Goal: Task Accomplishment & Management: Use online tool/utility

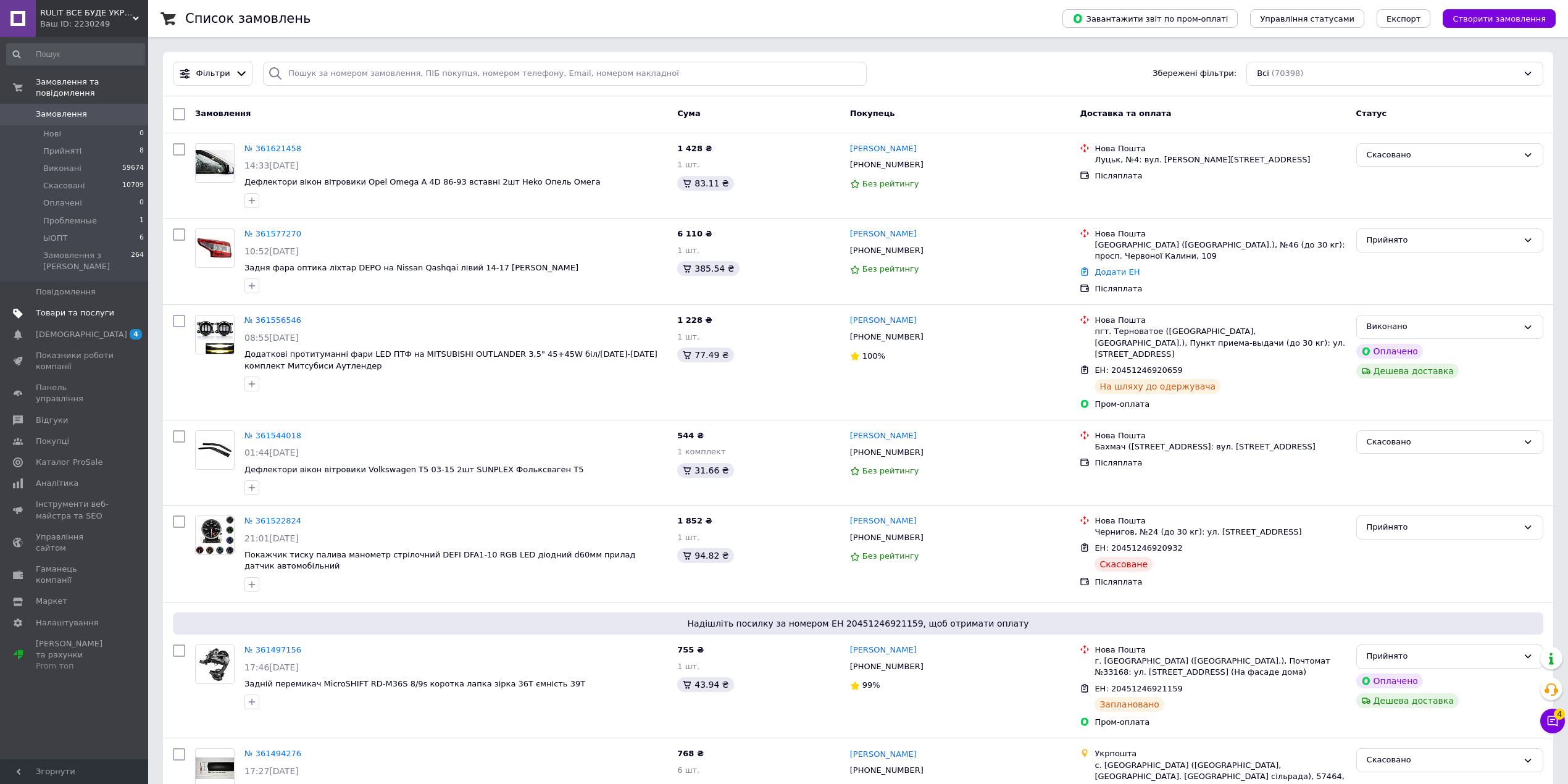
click at [62, 302] on link "Товари та послуги" at bounding box center [75, 313] width 151 height 21
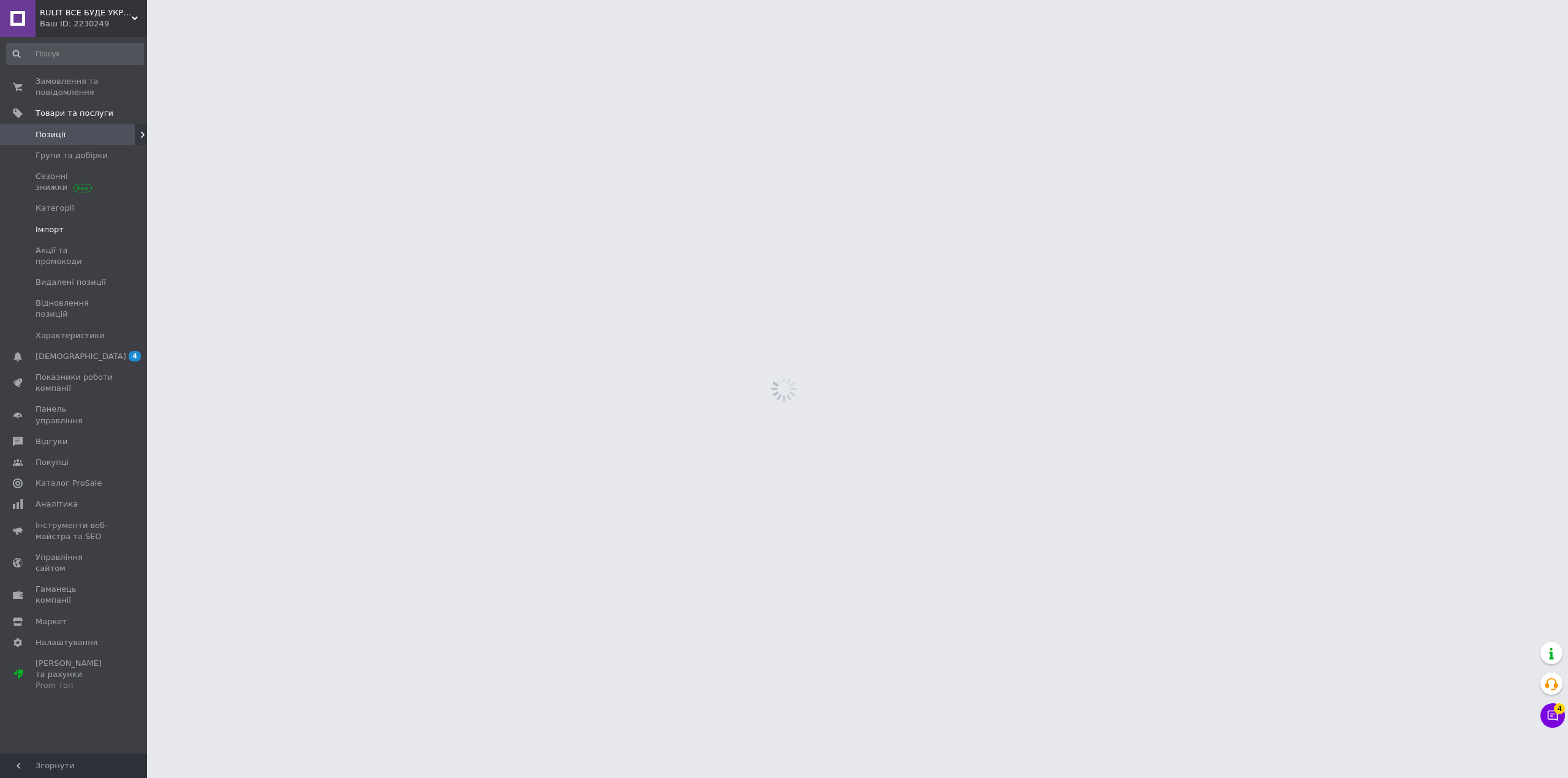
click at [53, 229] on span "Імпорт" at bounding box center [49, 230] width 28 height 11
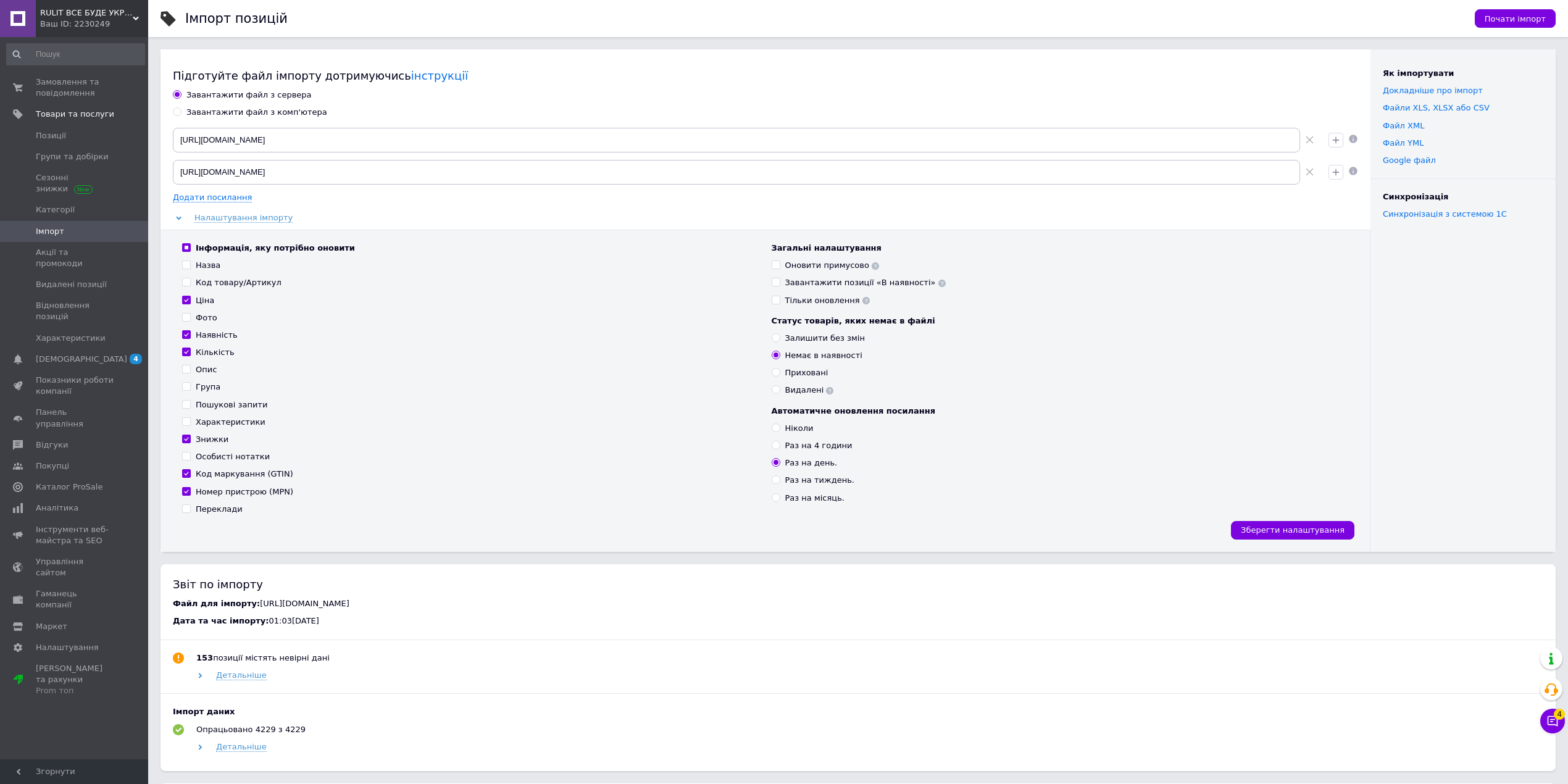
click at [207, 115] on div "Завантажити файл з комп'ютера" at bounding box center [257, 112] width 140 height 11
click at [181, 115] on input "Завантажити файл з комп'ютера" at bounding box center [177, 111] width 8 height 8
radio input "true"
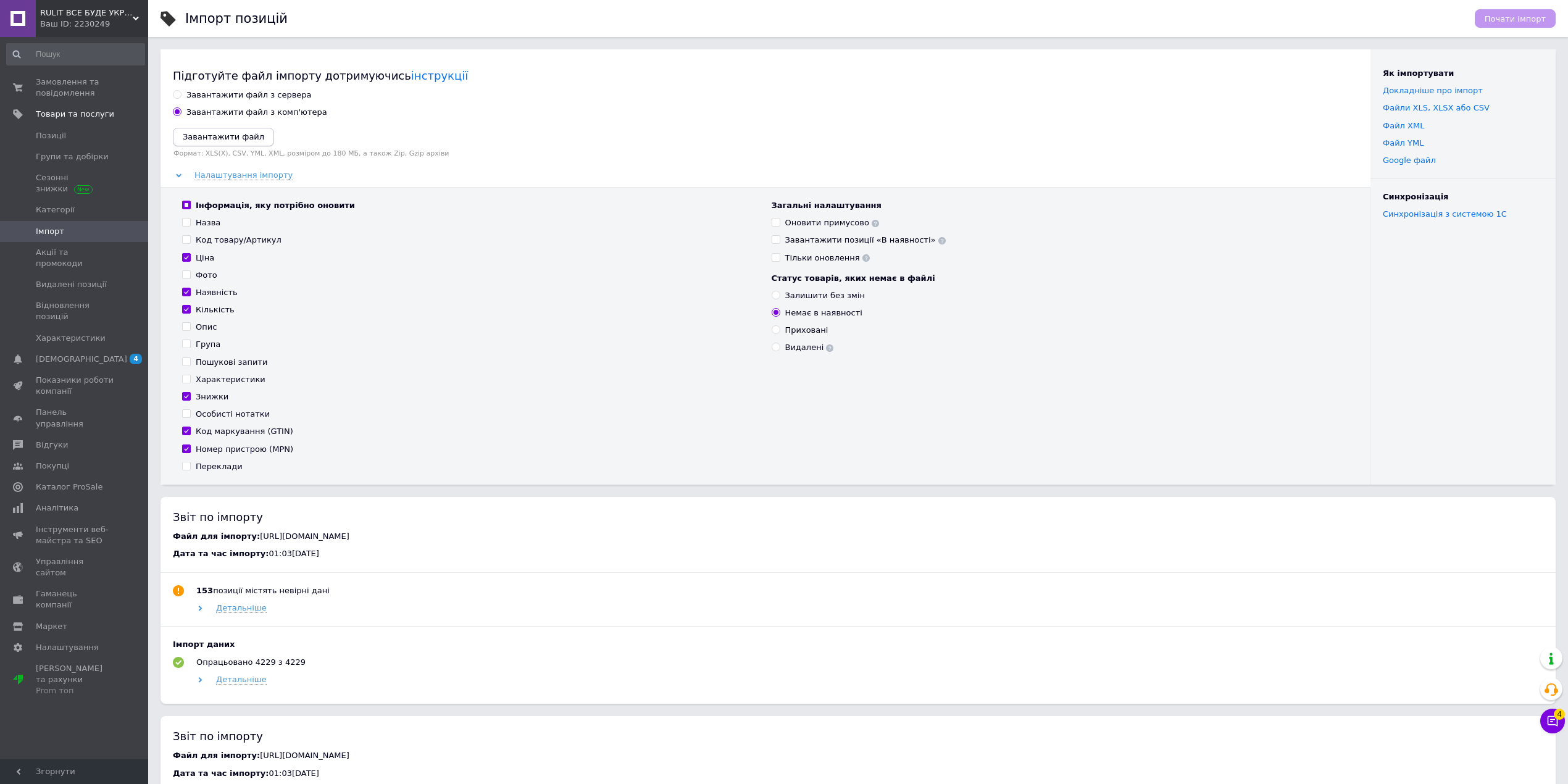
click at [235, 132] on icon "Завантажити файл" at bounding box center [223, 136] width 82 height 9
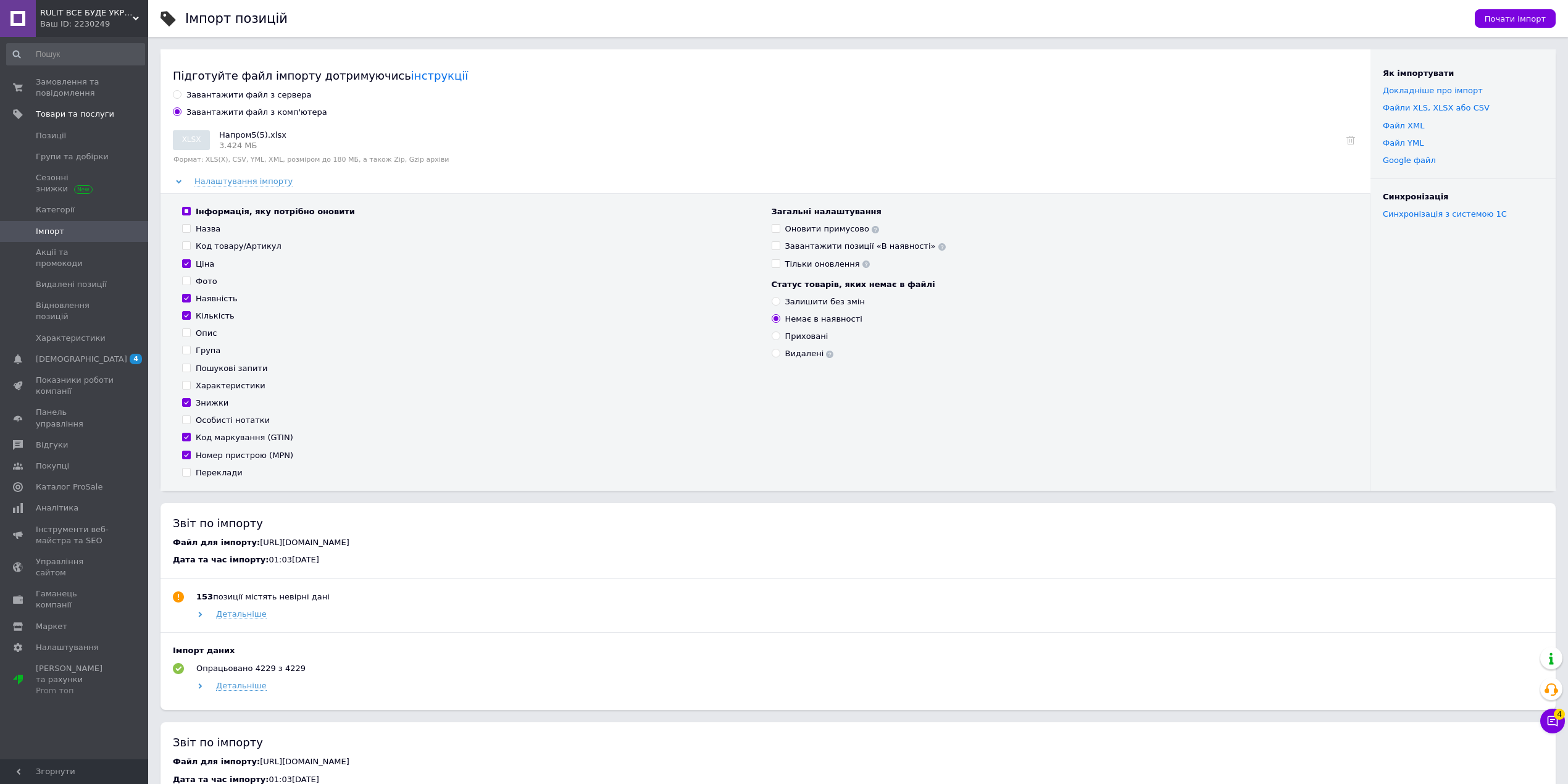
click at [184, 211] on input "Інформація, яку потрібно оновити" at bounding box center [186, 211] width 8 height 8
checkbox input "false"
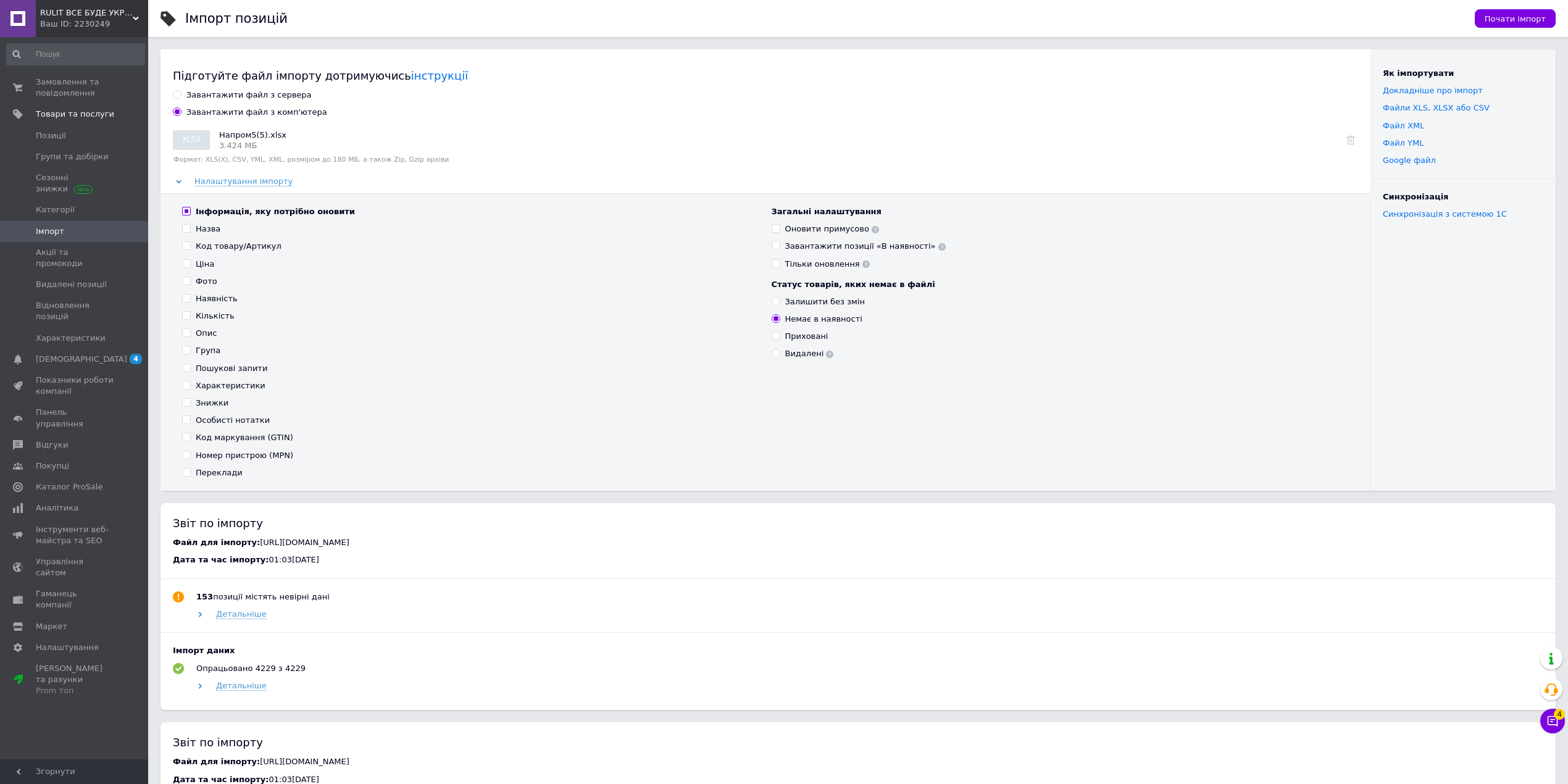
checkbox input "false"
click at [184, 211] on input "Інформація, яку потрібно оновити" at bounding box center [186, 211] width 8 height 8
checkbox input "true"
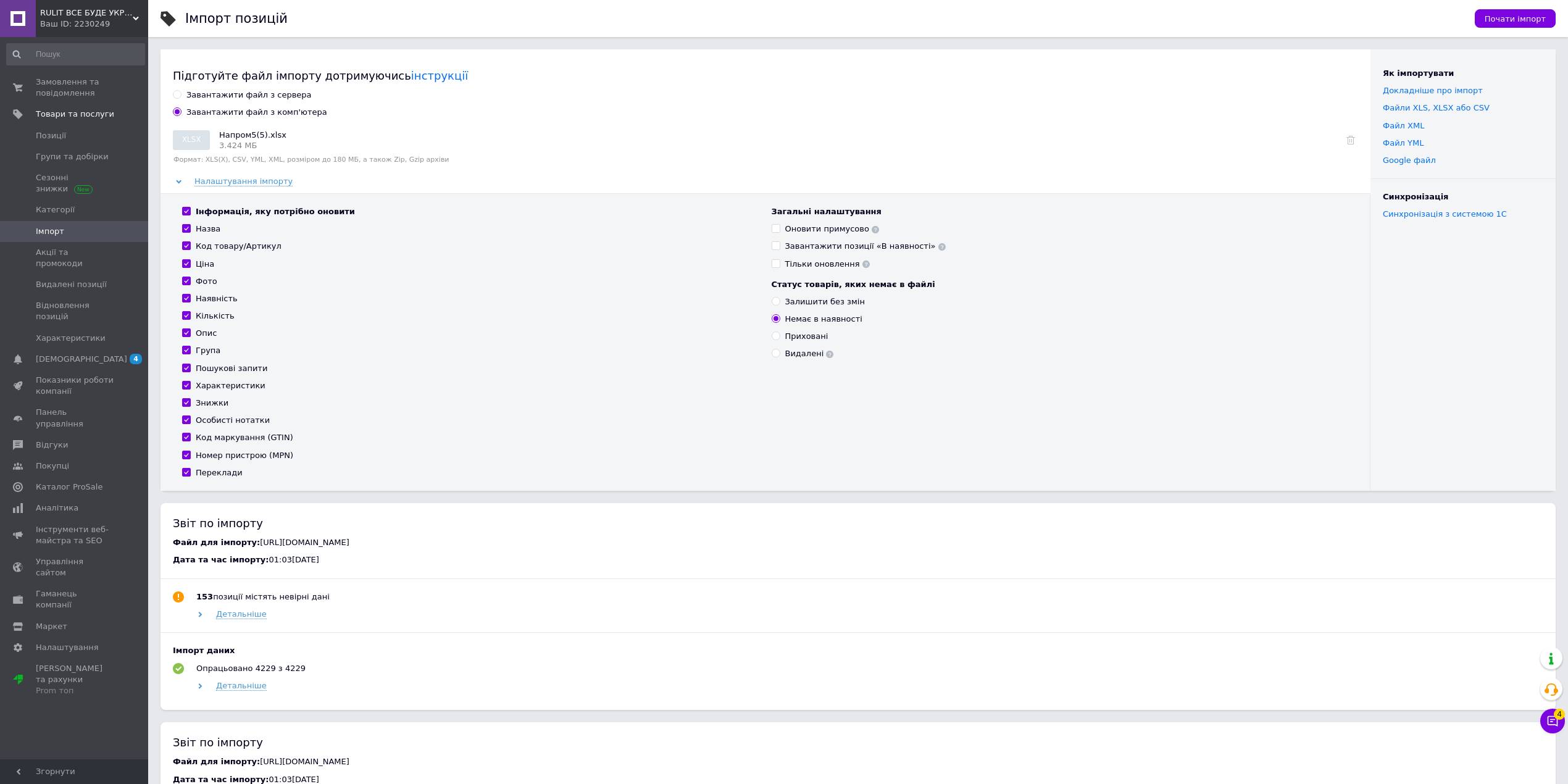
checkbox input "true"
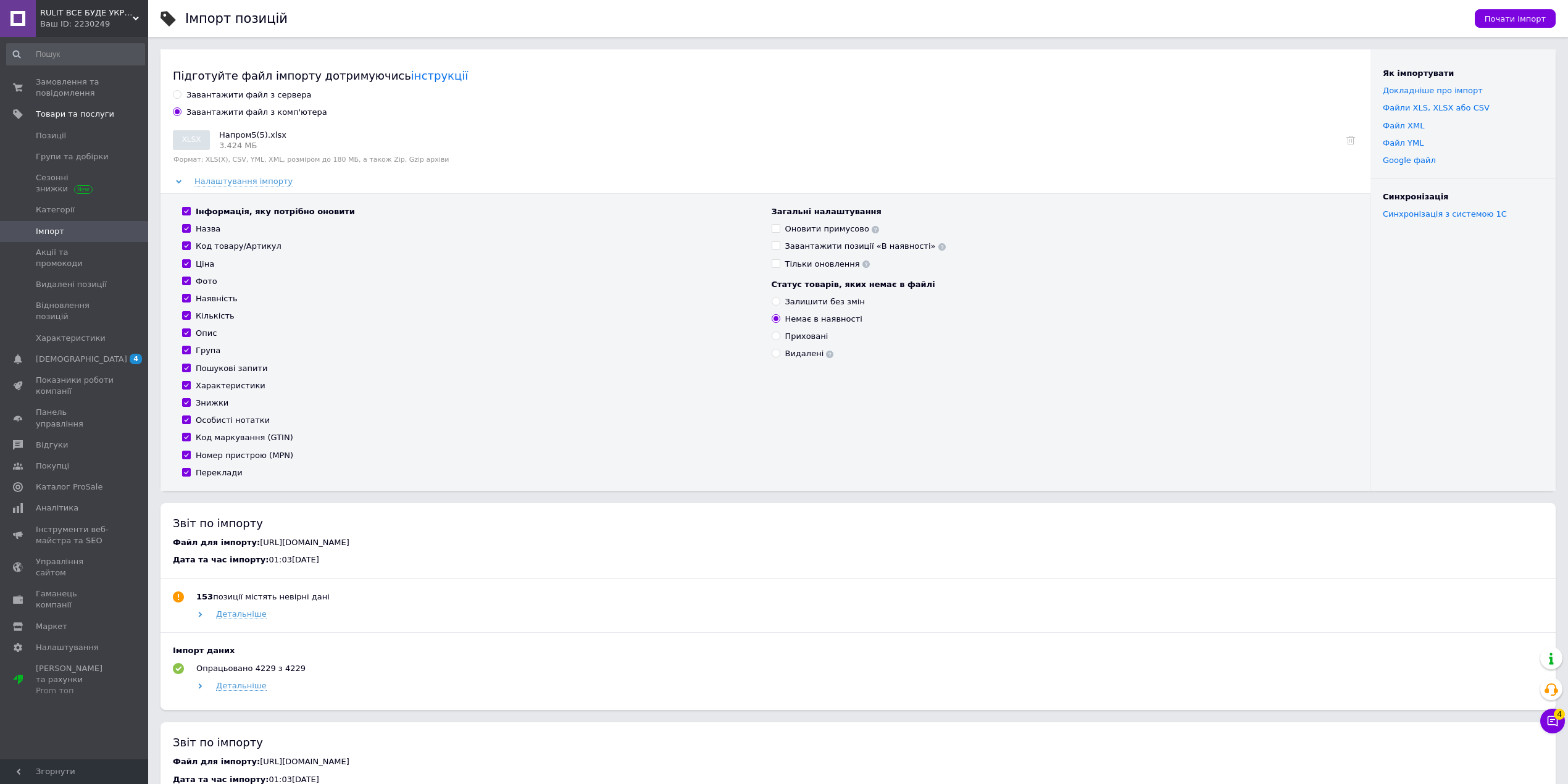
checkbox input "true"
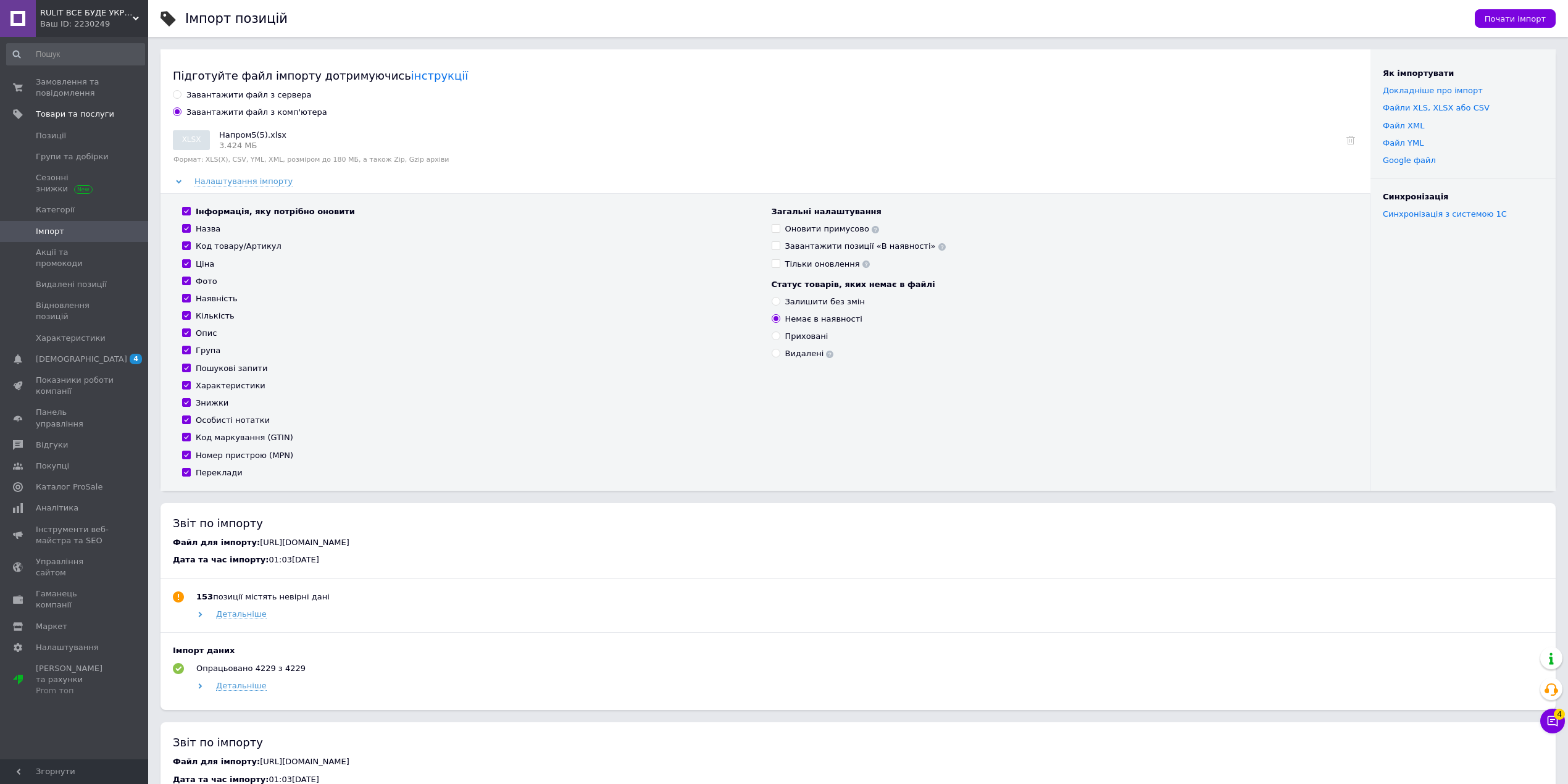
checkbox input "true"
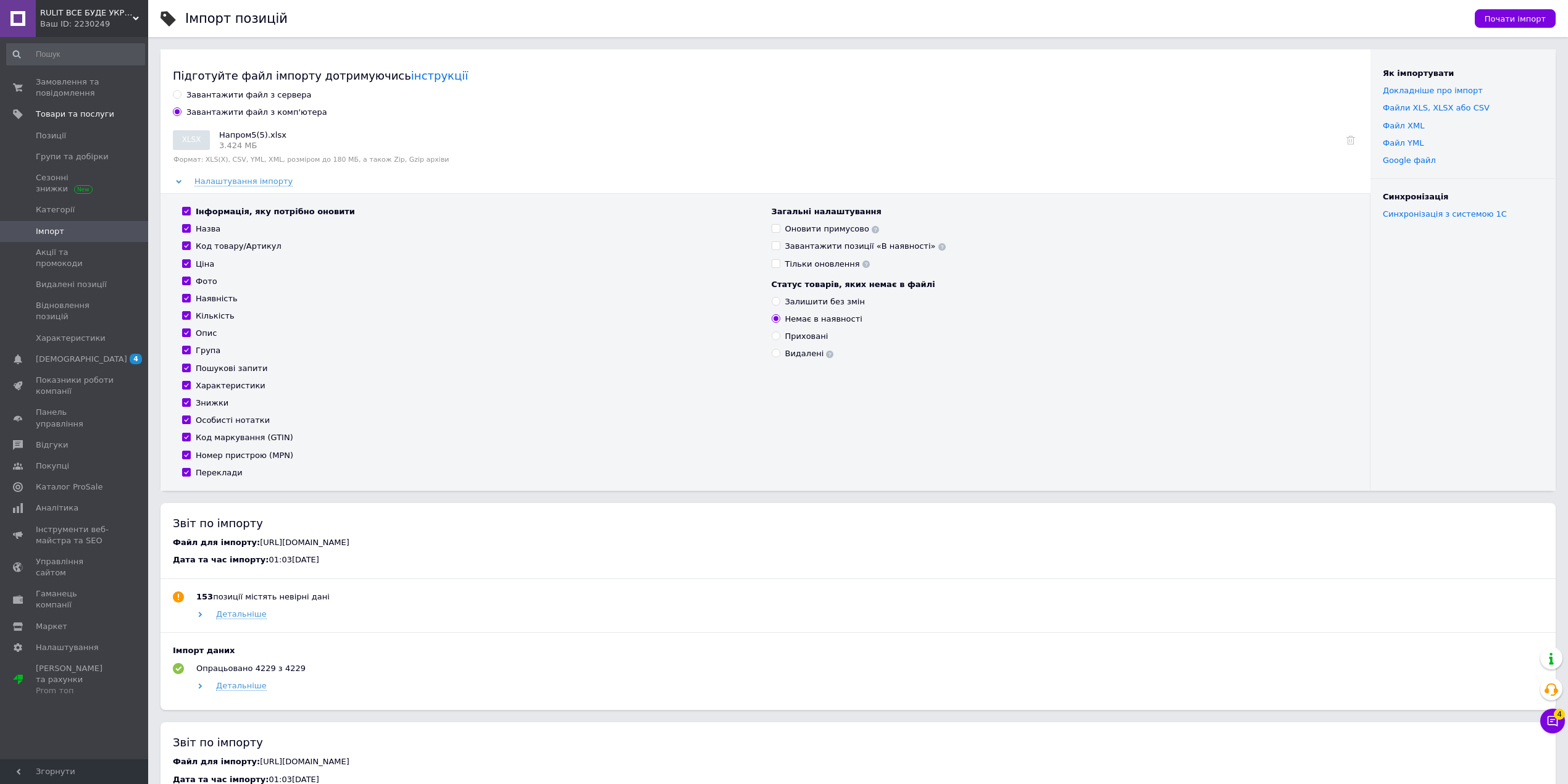
click at [186, 268] on label "Ціна" at bounding box center [199, 265] width 32 height 11
click at [186, 267] on input "Ціна" at bounding box center [186, 263] width 8 height 8
checkbox input "false"
click at [186, 298] on input "Наявність" at bounding box center [186, 298] width 8 height 8
checkbox input "false"
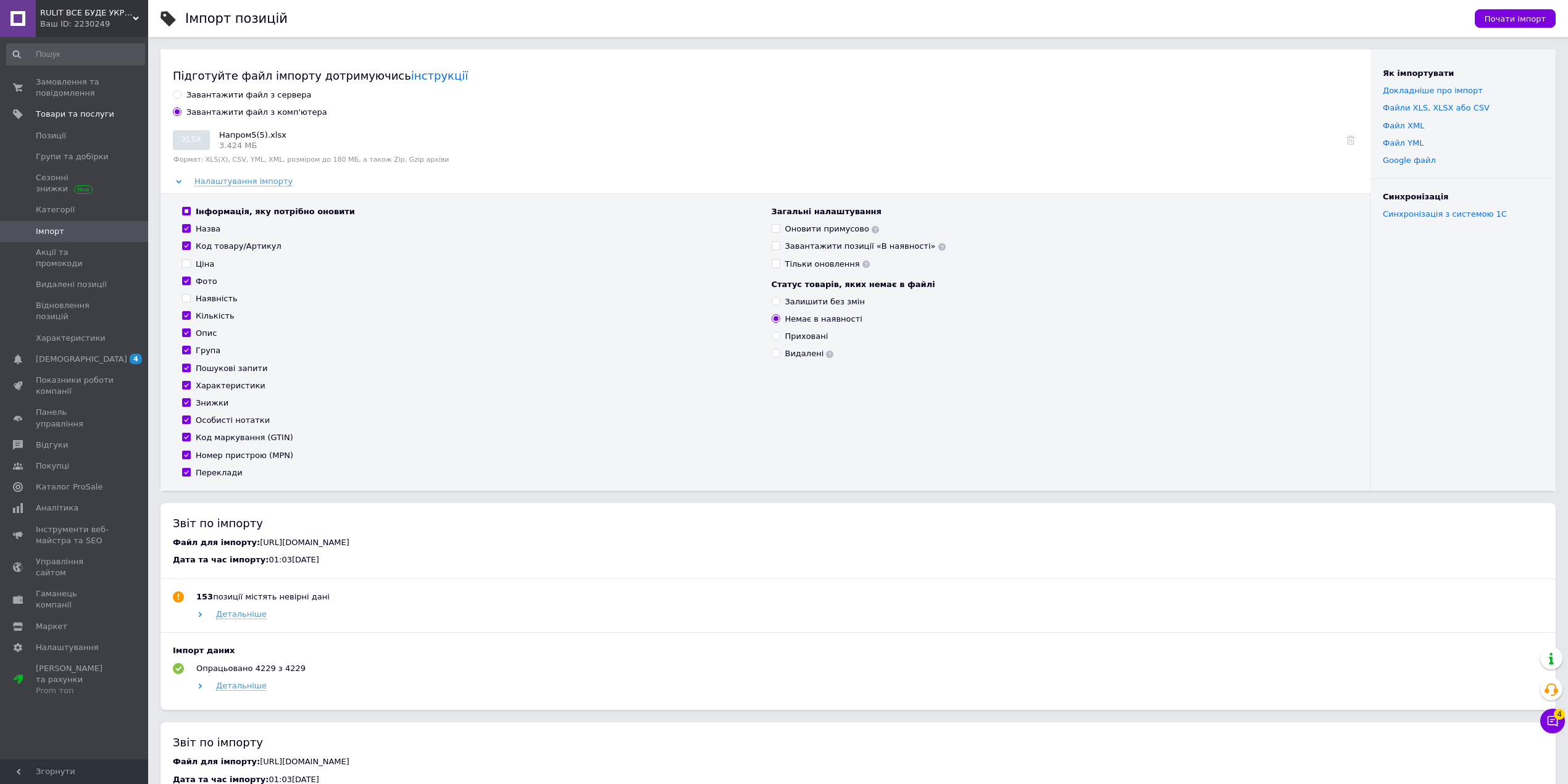
click at [184, 309] on div "Інформація, яку потрібно оновити Назва Код товару/Артикул Ціна Фото Наявність К…" at bounding box center [470, 342] width 590 height 272
click at [184, 315] on input "Кількість" at bounding box center [186, 315] width 8 height 8
checkbox input "false"
click at [186, 437] on input "Код маркування (GTIN)" at bounding box center [186, 436] width 8 height 8
checkbox input "false"
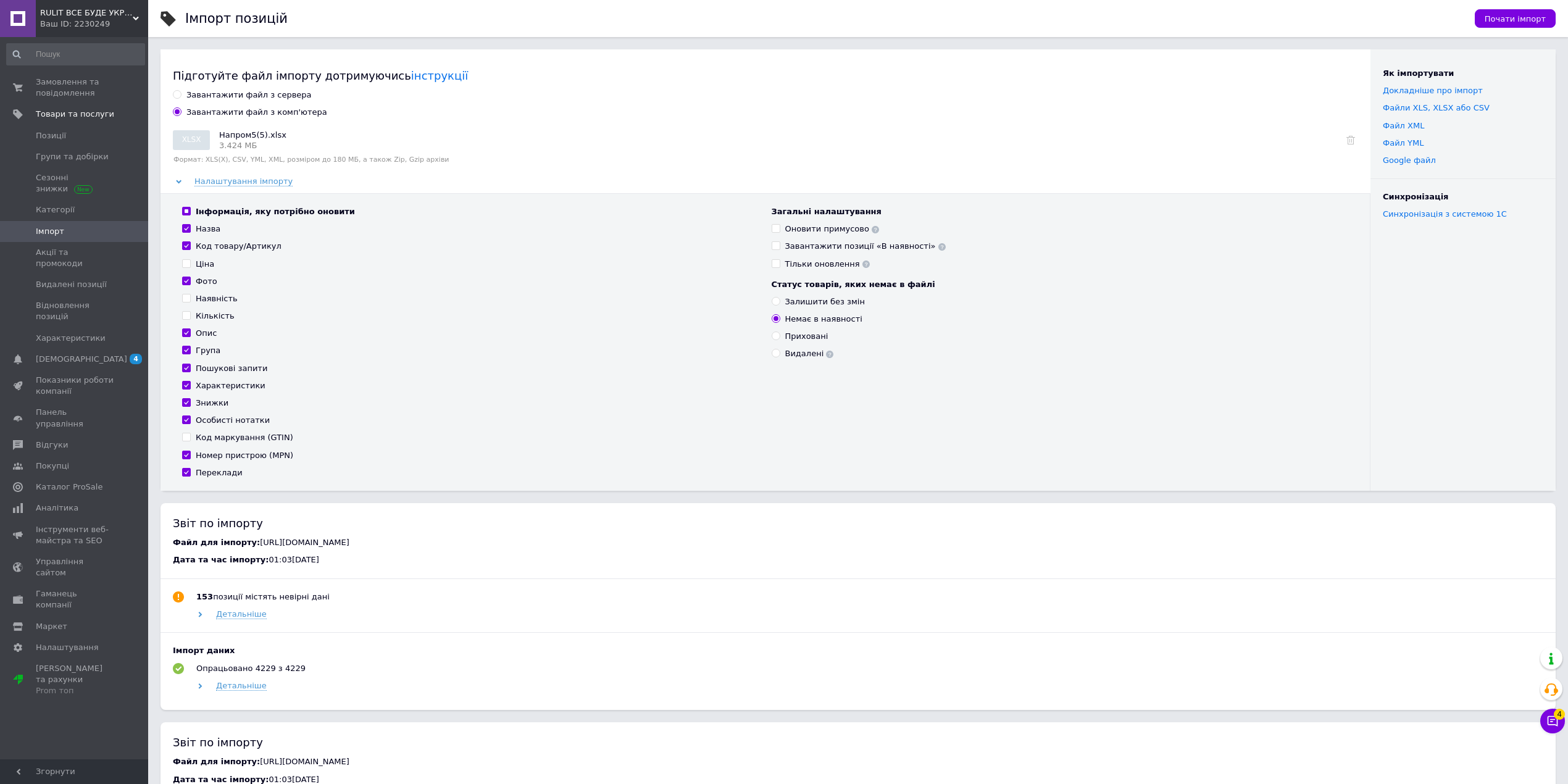
click at [186, 448] on div "Інформація, яку потрібно оновити Назва Код товару/Артикул Ціна Фото Наявність К…" at bounding box center [470, 342] width 590 height 272
click at [186, 453] on input "Номер пристрою (MPN)" at bounding box center [186, 454] width 8 height 8
checkbox input "false"
click at [774, 227] on input "Оновити примусово" at bounding box center [776, 228] width 8 height 8
checkbox input "true"
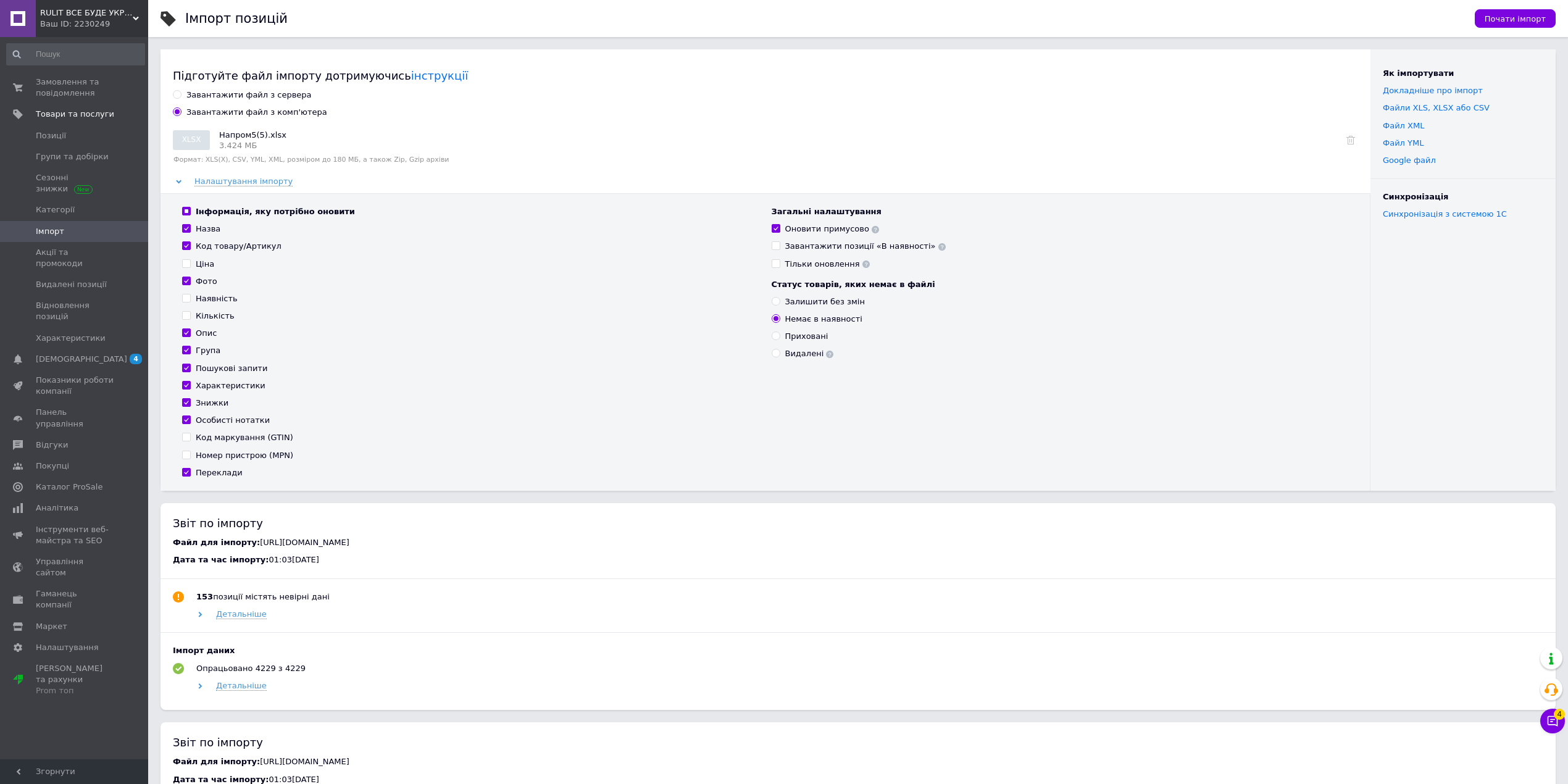
click at [780, 302] on label "Залишити без змін" at bounding box center [818, 302] width 94 height 11
click at [780, 302] on input "Залишити без змін" at bounding box center [776, 301] width 8 height 8
radio input "true"
click at [186, 400] on input "Знижки" at bounding box center [186, 402] width 8 height 8
checkbox input "false"
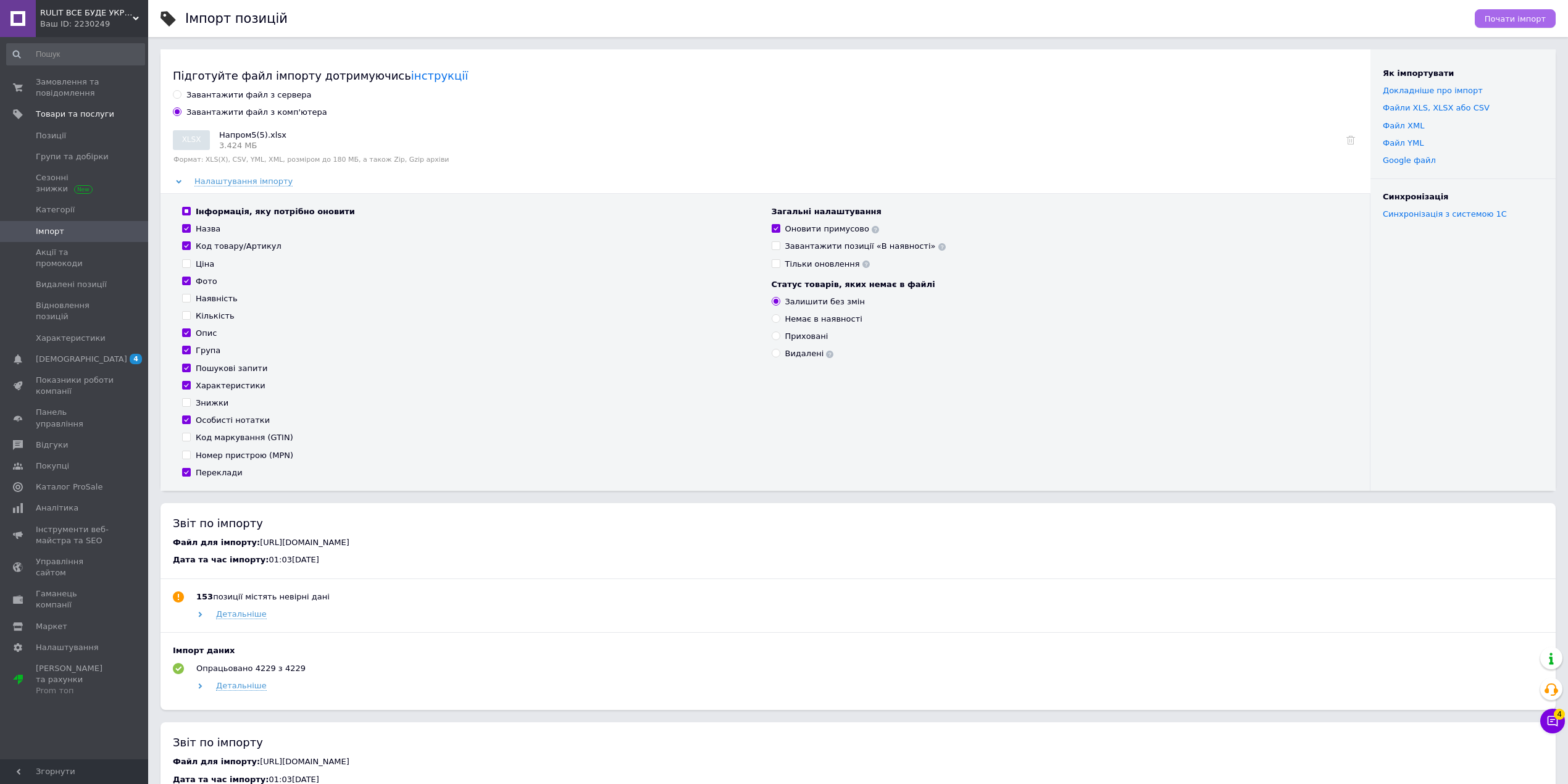
click at [1495, 23] on span "Почати імпорт" at bounding box center [1516, 19] width 61 height 9
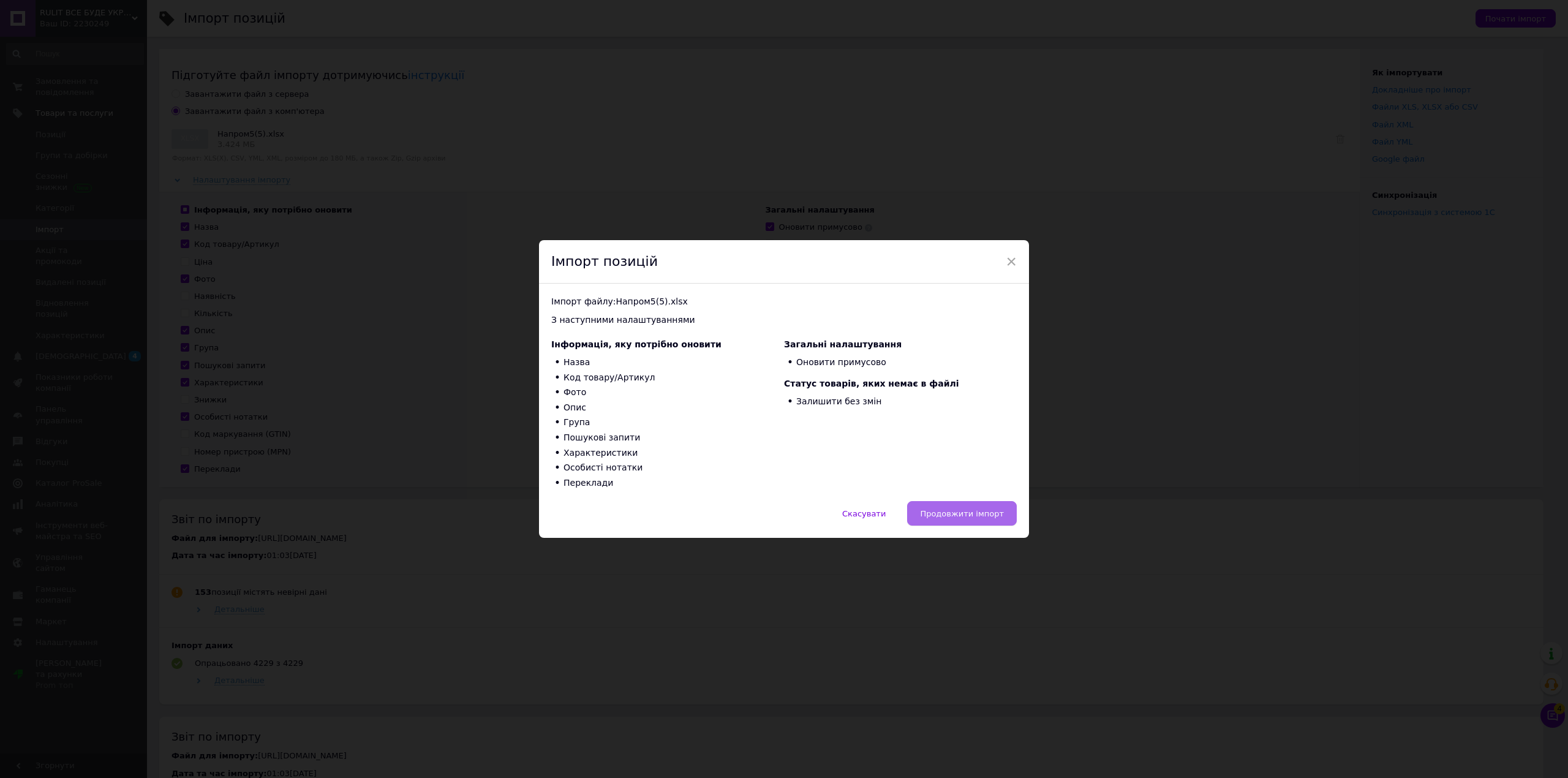
click at [945, 509] on span "Продовжити імпорт" at bounding box center [962, 513] width 84 height 9
